Goal: Information Seeking & Learning: Learn about a topic

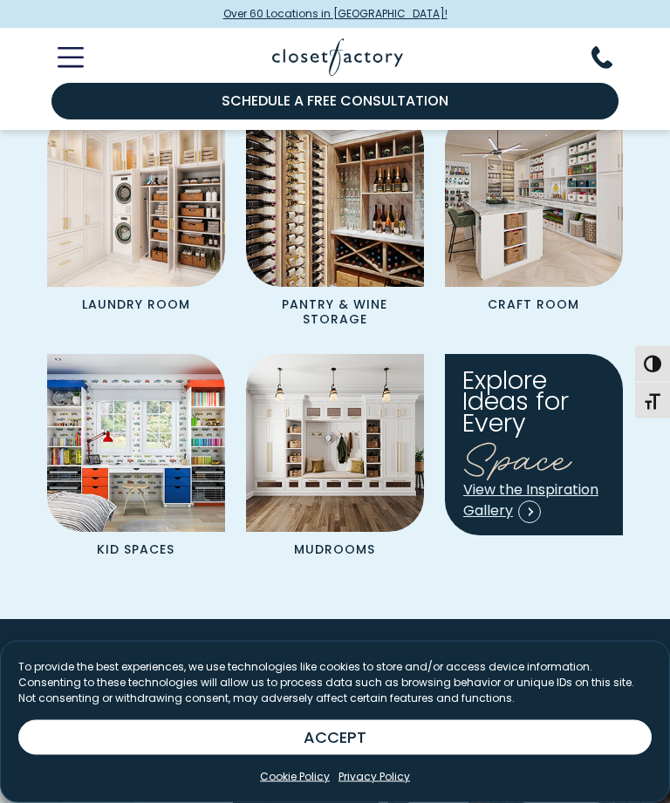
scroll to position [2091, 0]
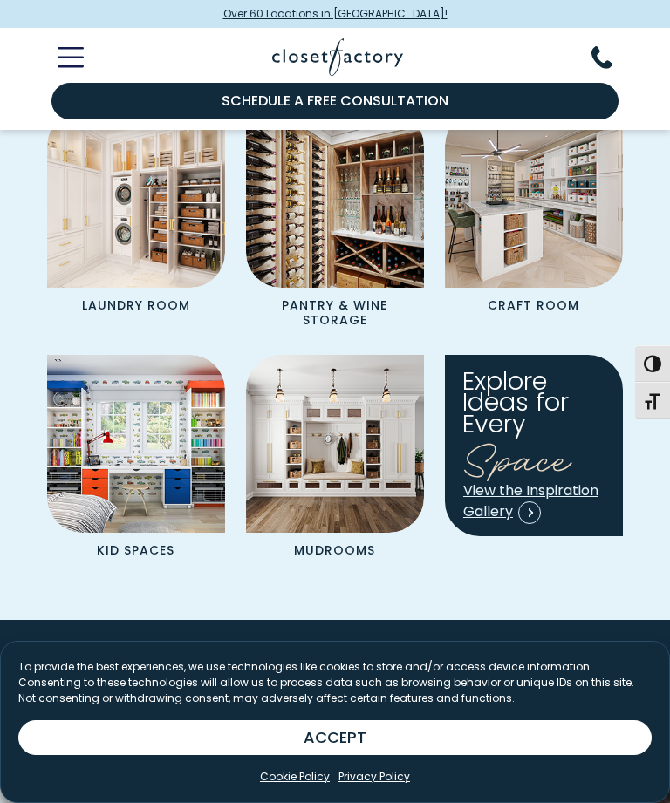
click at [558, 484] on span "View the Inspiration Gallery" at bounding box center [530, 501] width 135 height 41
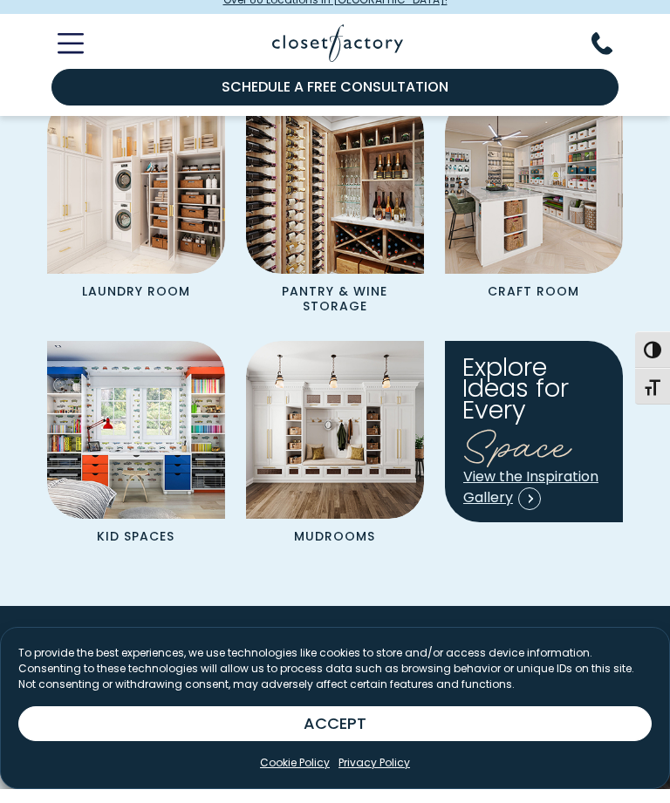
scroll to position [2147, 0]
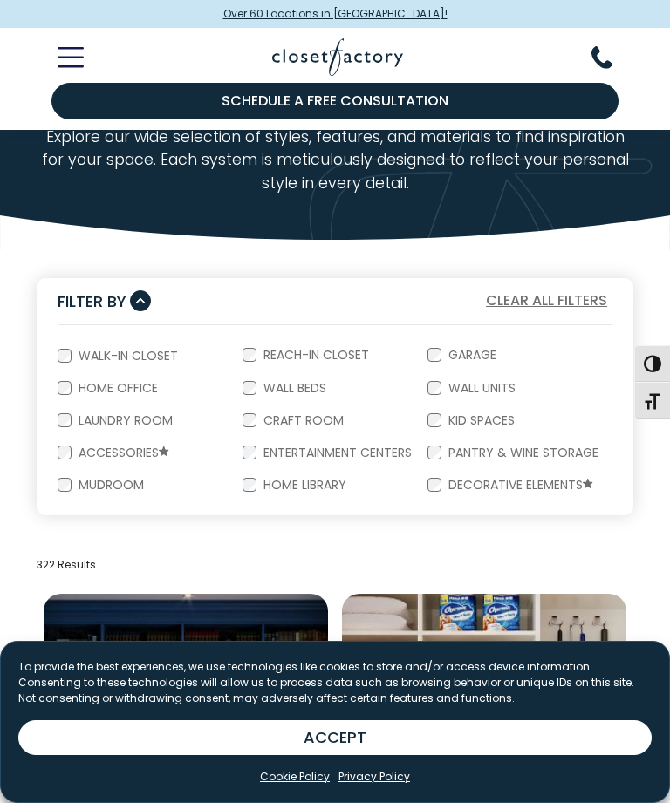
click at [260, 356] on label "Reach-In Closet" at bounding box center [314, 355] width 116 height 12
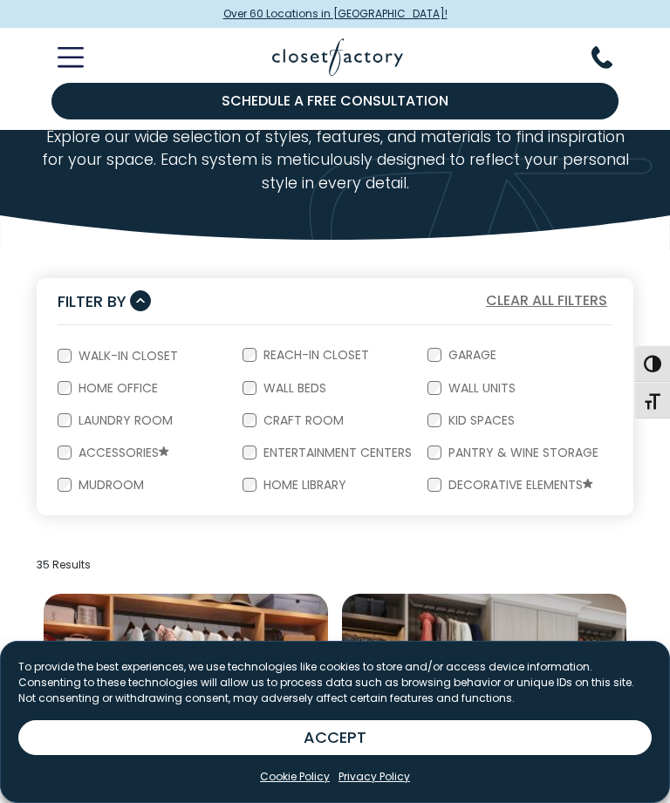
click at [56, 359] on form "Walk-In Closet Reach-In Closet Garage Home Office Wall Beds Wall Units Laundry …" at bounding box center [335, 420] width 597 height 190
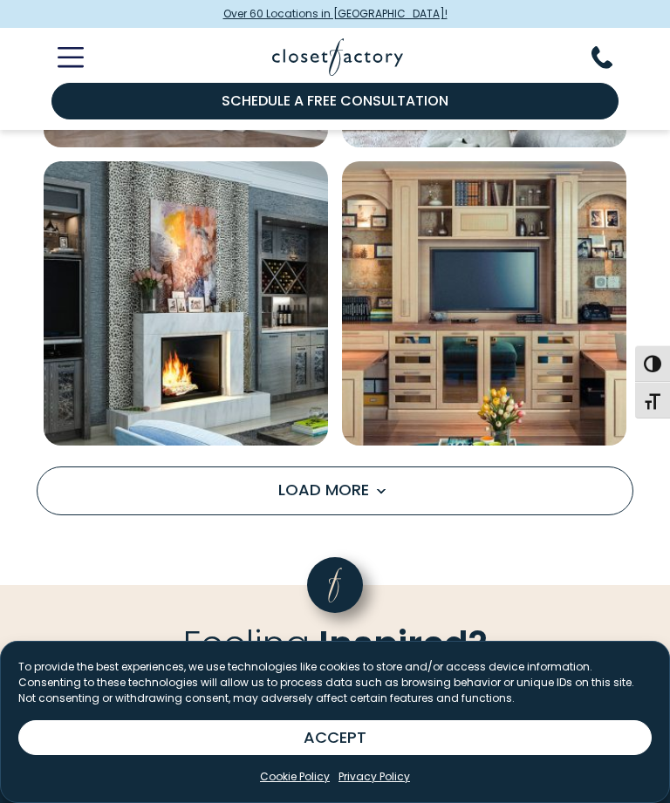
scroll to position [2606, 0]
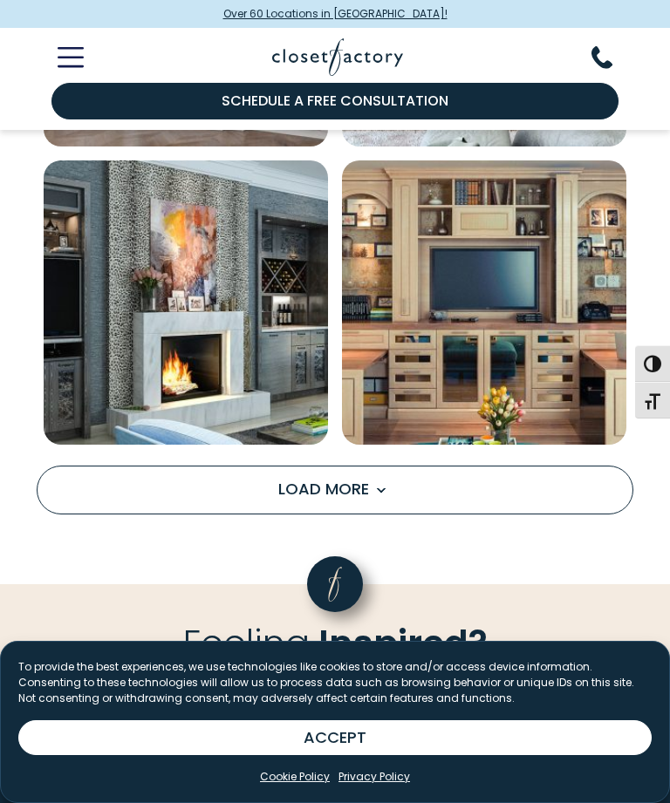
click at [528, 498] on button "Load More" at bounding box center [335, 490] width 597 height 49
click at [353, 485] on span "Load More" at bounding box center [334, 489] width 113 height 22
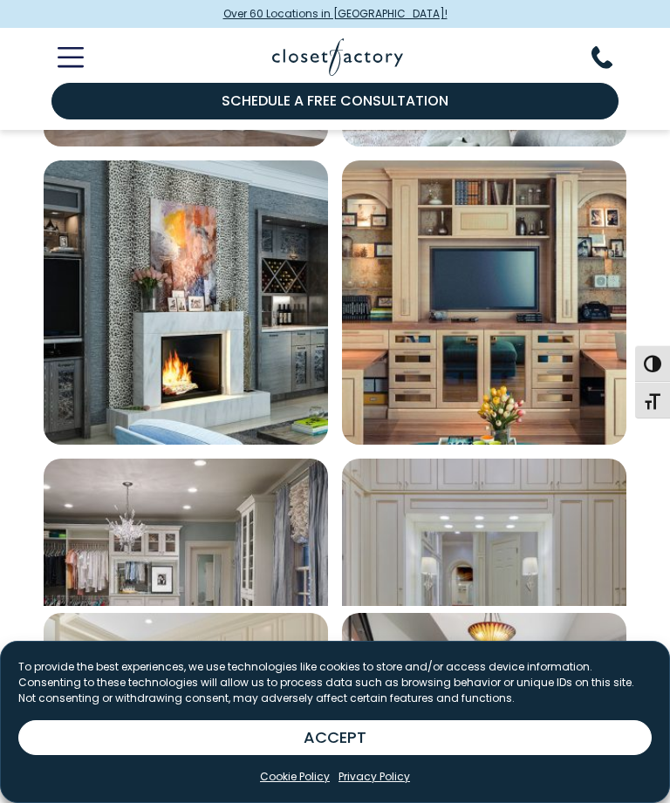
click at [327, 459] on img "Open inspiration gallery to preview enlarged image" at bounding box center [186, 601] width 284 height 284
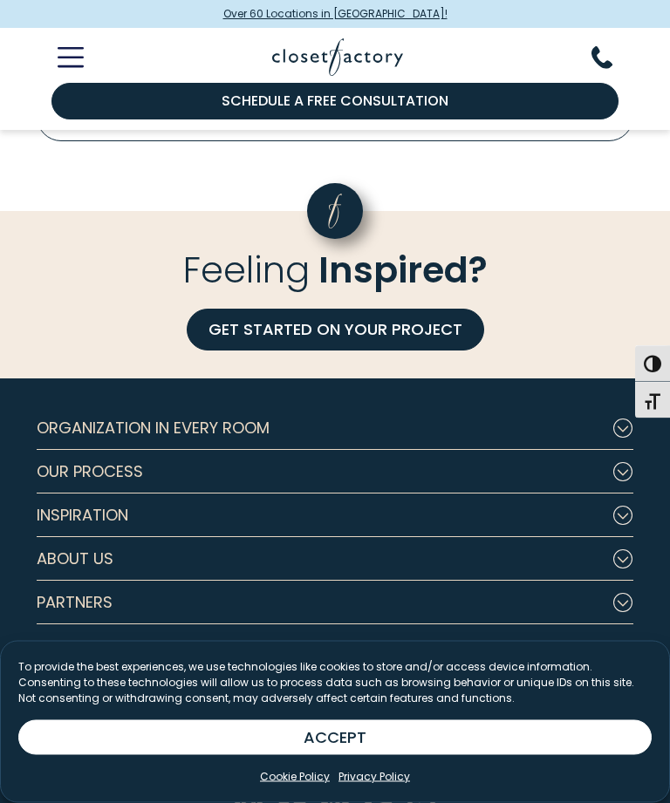
scroll to position [7753, 0]
click at [259, 419] on span "Organization in Every Room" at bounding box center [153, 429] width 233 height 44
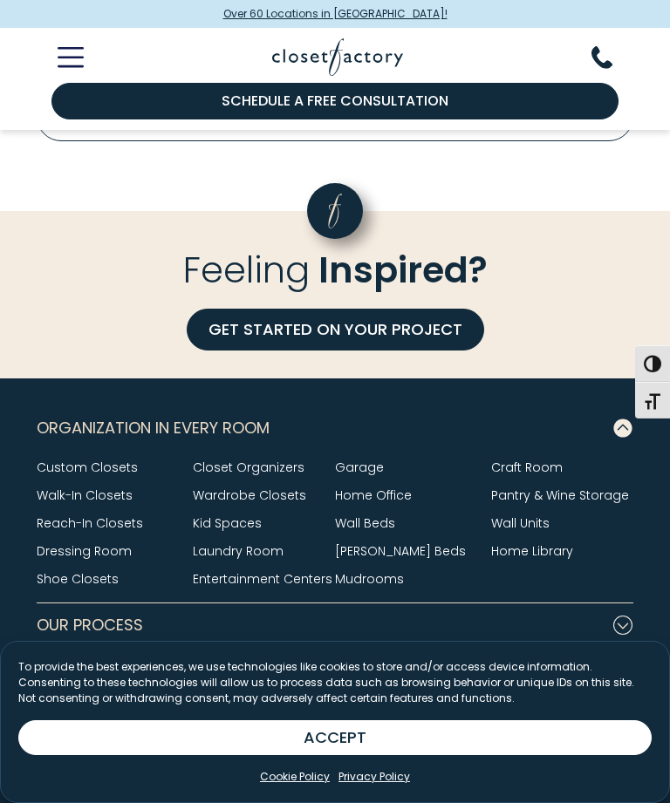
click at [222, 624] on button "Our Process" at bounding box center [335, 626] width 597 height 44
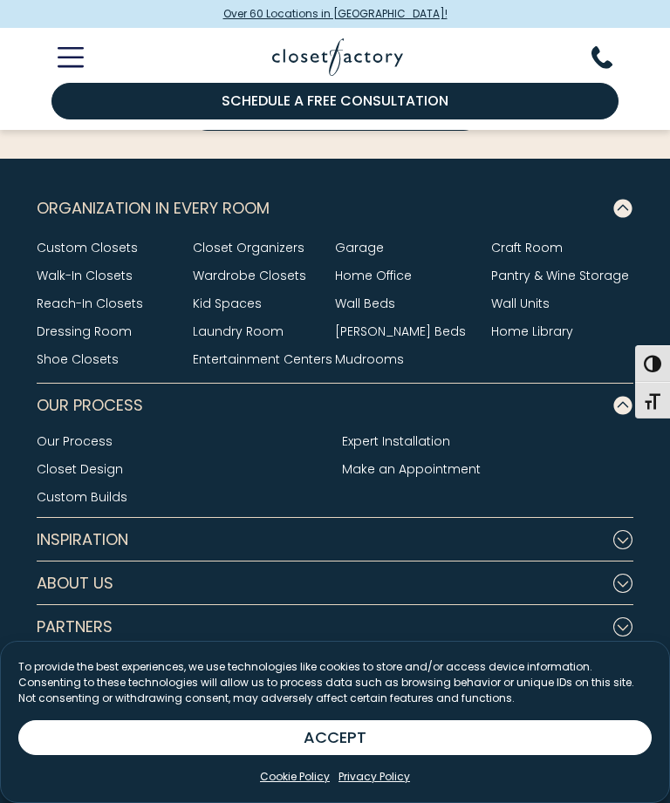
scroll to position [7983, 0]
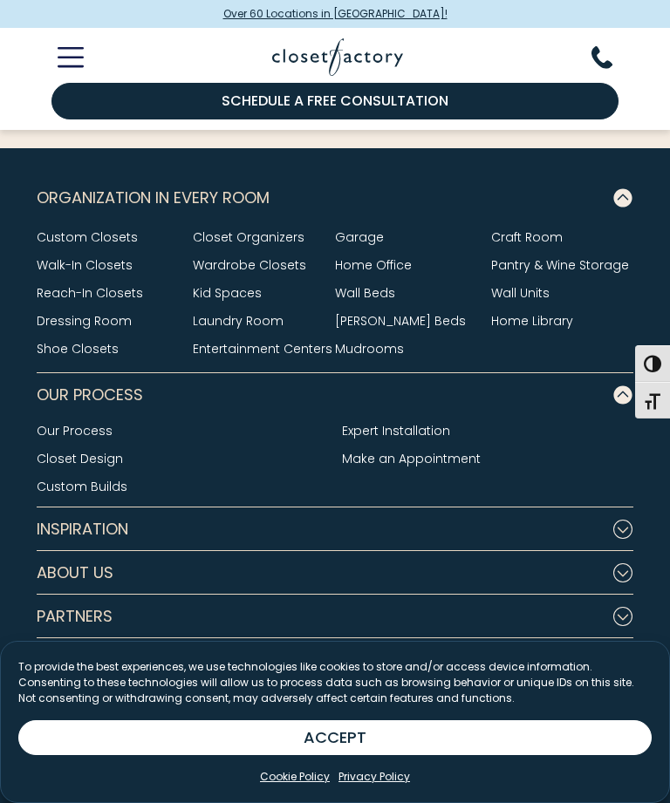
click at [270, 522] on button "Inspiration" at bounding box center [335, 530] width 597 height 44
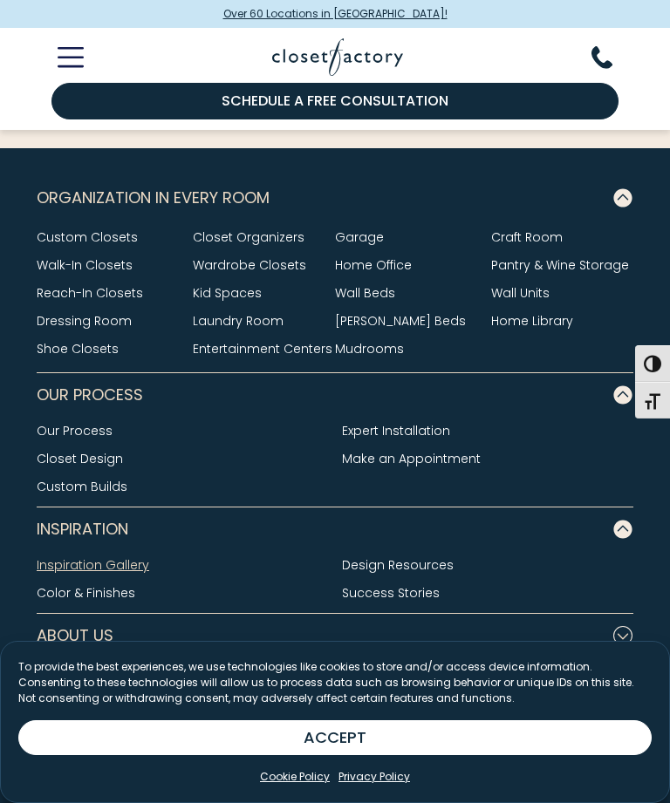
click at [99, 431] on link "Our Process" at bounding box center [75, 430] width 76 height 17
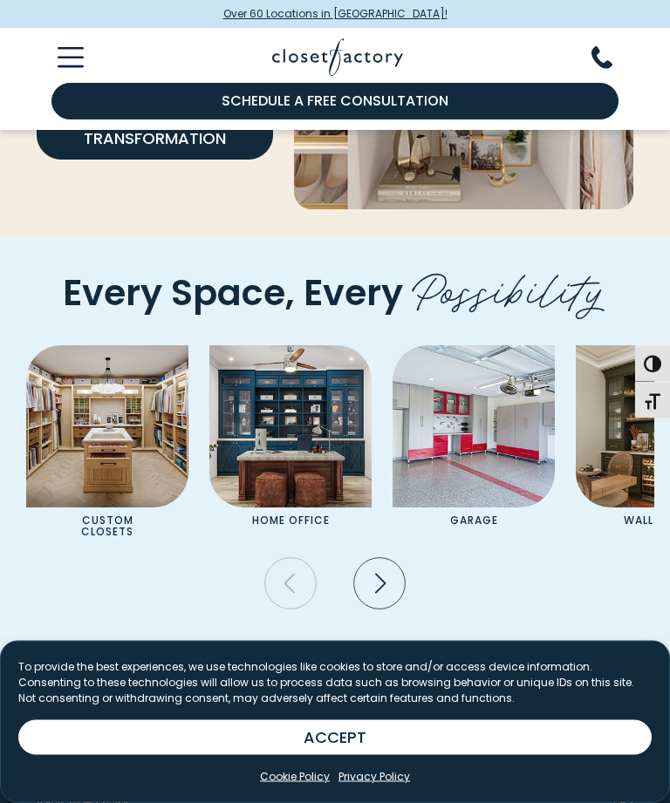
scroll to position [2901, 0]
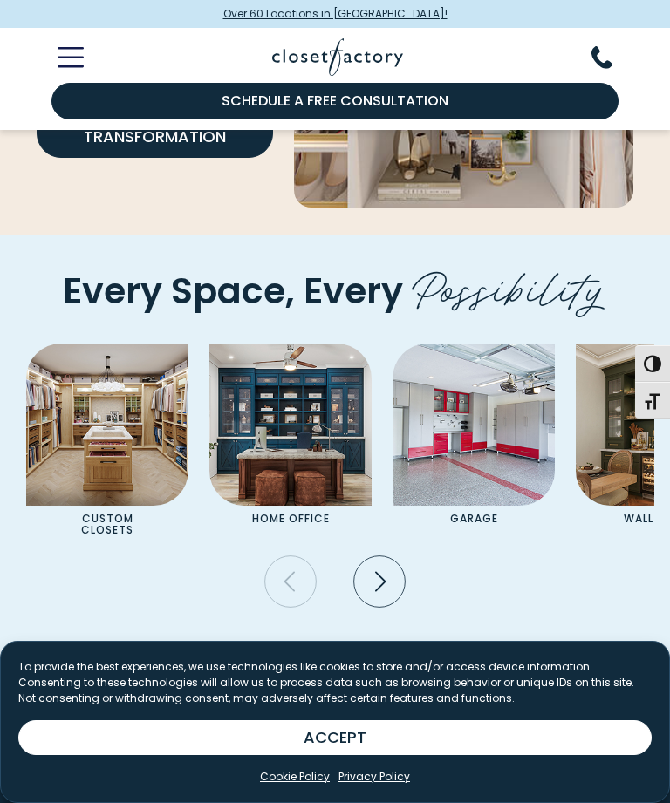
click at [387, 557] on icon "Next slide" at bounding box center [378, 582] width 51 height 51
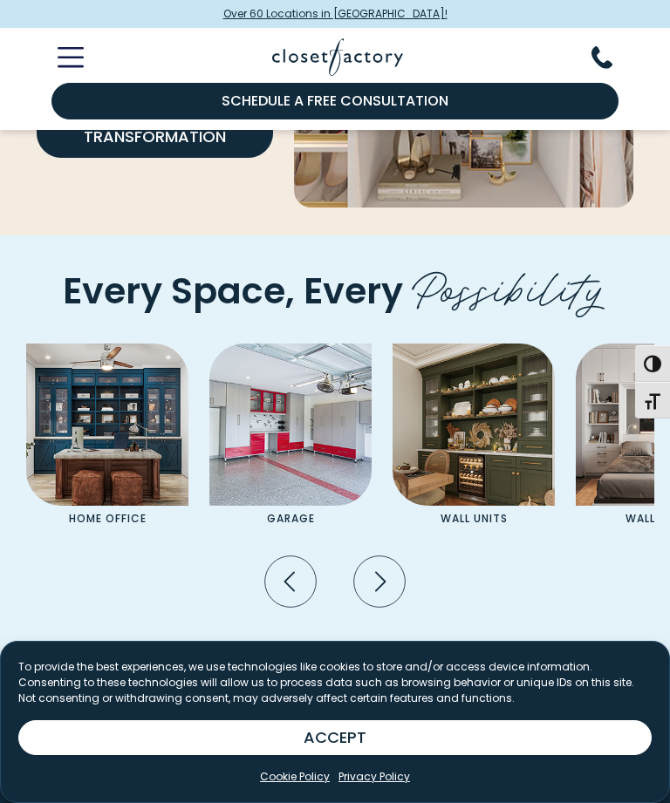
click at [381, 564] on icon "Next slide" at bounding box center [378, 582] width 51 height 51
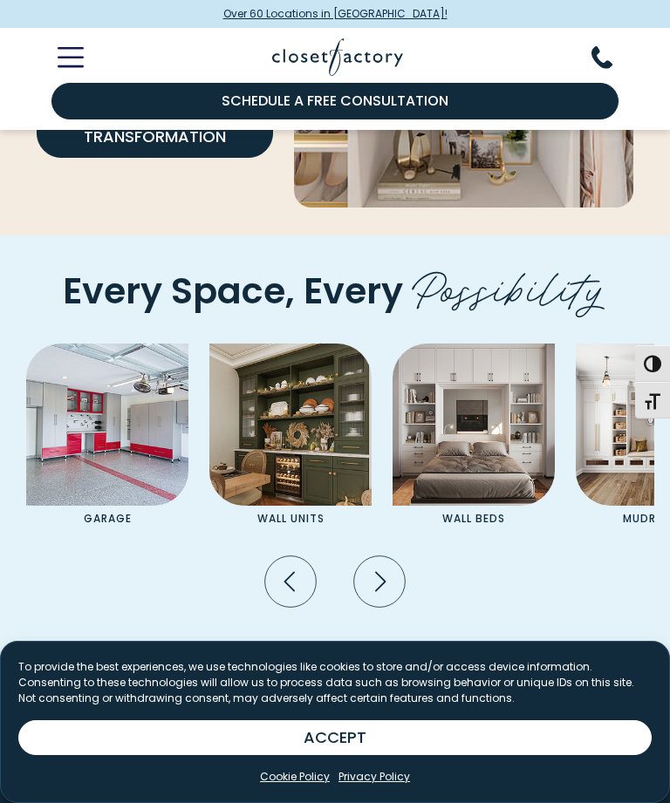
click at [385, 563] on icon "Next slide" at bounding box center [378, 582] width 51 height 51
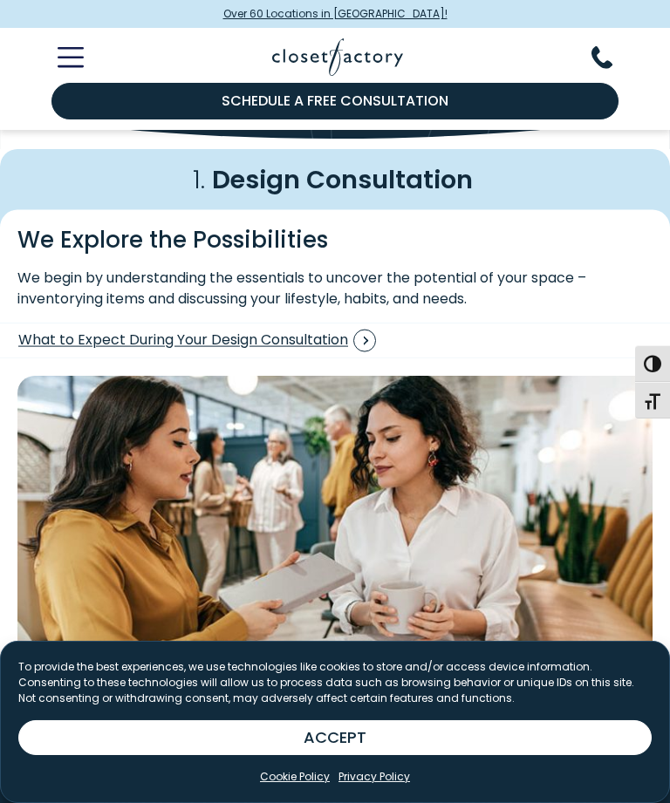
scroll to position [188, 0]
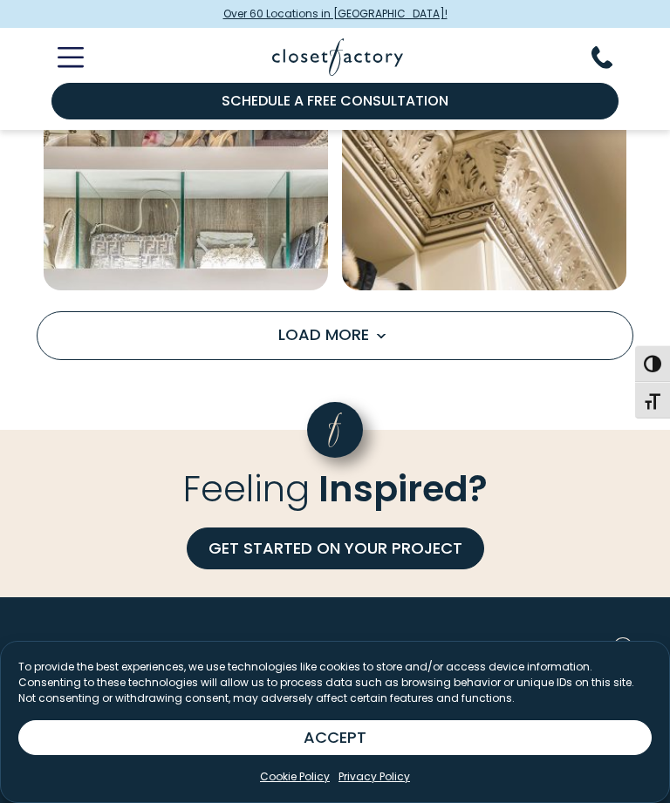
scroll to position [2760, 0]
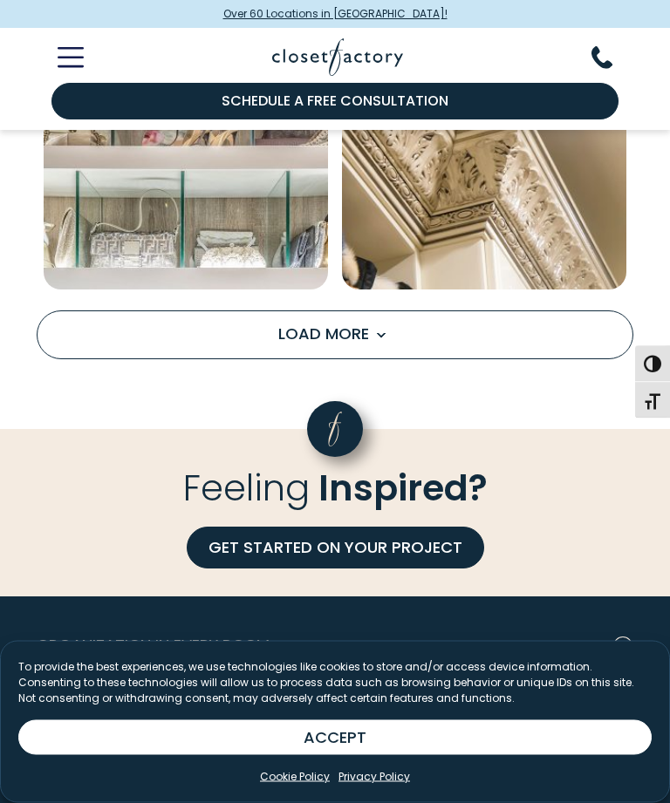
click at [510, 311] on button "Load More" at bounding box center [335, 335] width 597 height 49
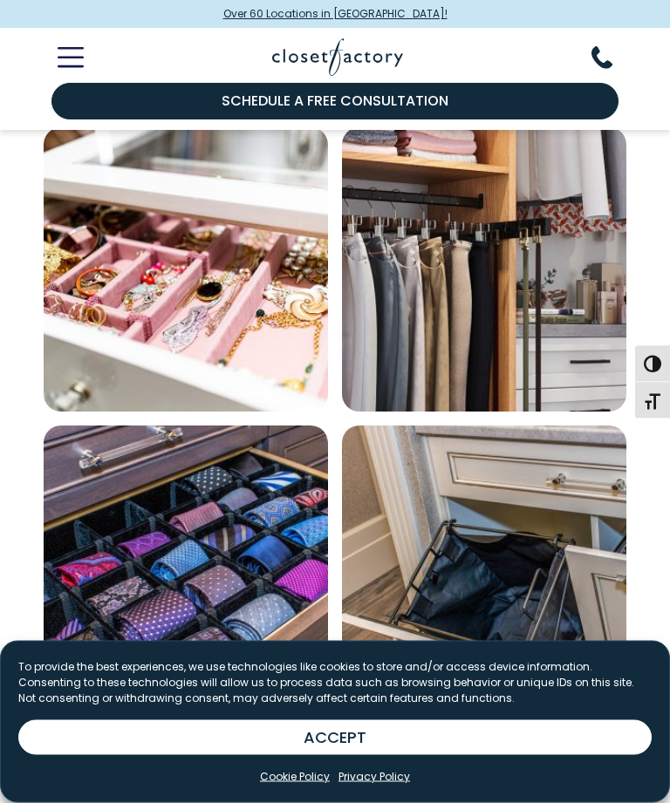
scroll to position [4724, 0]
